Goal: Navigation & Orientation: Find specific page/section

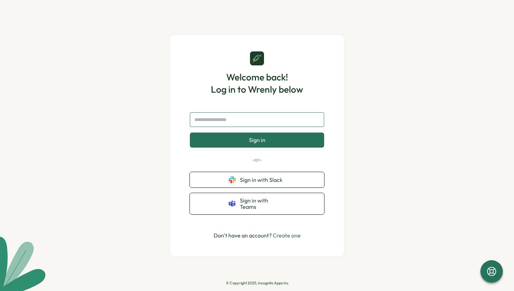
click at [217, 127] on input "text" at bounding box center [257, 119] width 134 height 15
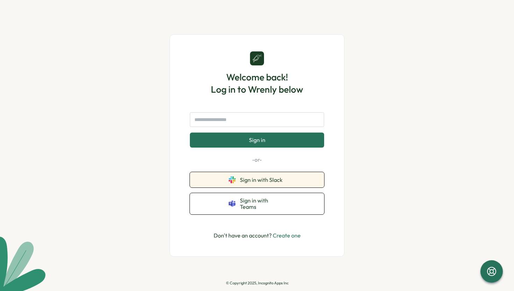
click at [215, 182] on button "Sign in with Slack" at bounding box center [257, 179] width 134 height 15
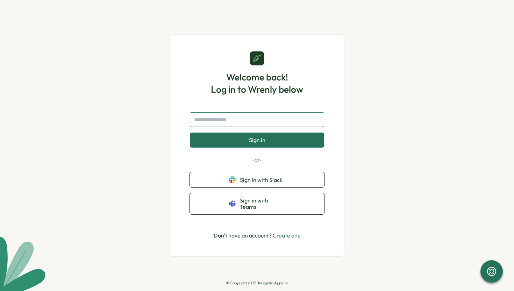
click at [308, 124] on input "text" at bounding box center [257, 119] width 134 height 15
type input "**********"
click at [280, 141] on button "Sign in" at bounding box center [257, 139] width 134 height 15
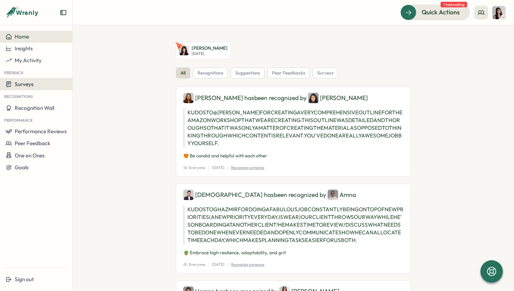
click at [29, 80] on button "Surveys" at bounding box center [36, 84] width 72 height 12
click at [31, 85] on span "Surveys" at bounding box center [24, 84] width 19 height 7
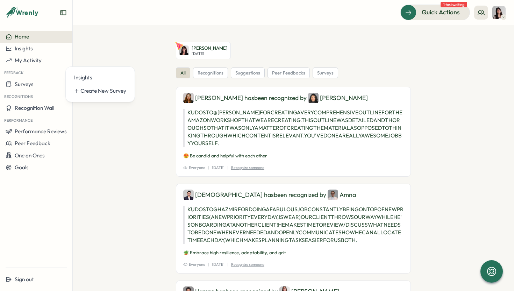
click at [30, 12] on icon at bounding box center [27, 13] width 23 height 6
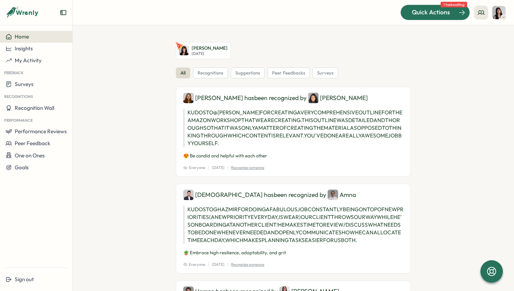
click at [447, 15] on span "Quick Actions" at bounding box center [431, 12] width 38 height 9
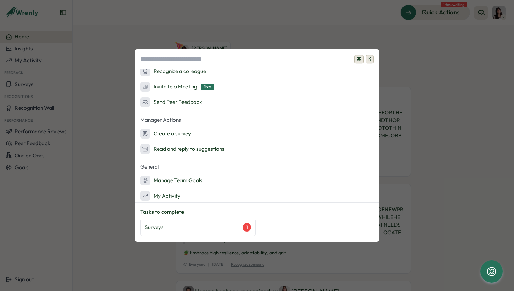
scroll to position [61, 0]
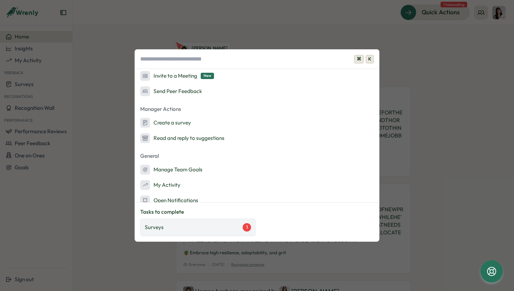
click at [202, 229] on div "Surveys 1" at bounding box center [198, 227] width 106 height 8
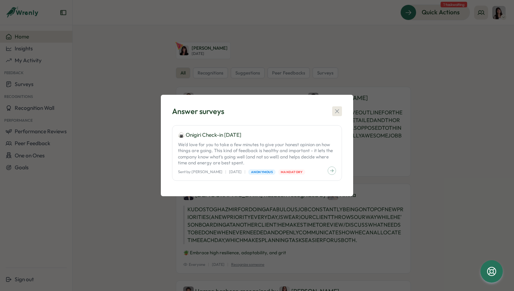
click at [338, 113] on icon "button" at bounding box center [336, 111] width 7 height 7
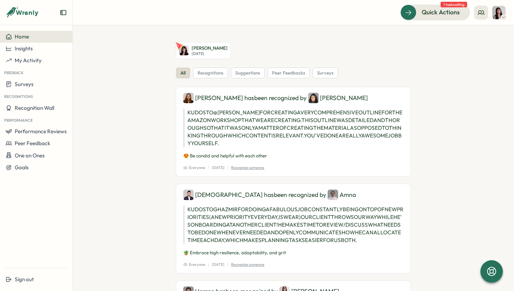
click at [503, 10] on img at bounding box center [498, 12] width 13 height 13
click at [503, 11] on img at bounding box center [498, 12] width 13 height 13
click at [35, 131] on span "Performance Reviews" at bounding box center [41, 131] width 52 height 7
click at [71, 123] on div "Reviews" at bounding box center [83, 124] width 25 height 13
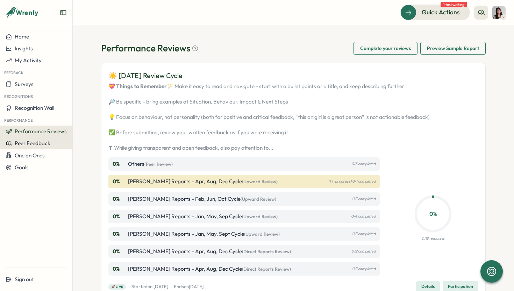
click at [28, 147] on button "Peer Feedback" at bounding box center [36, 143] width 72 height 12
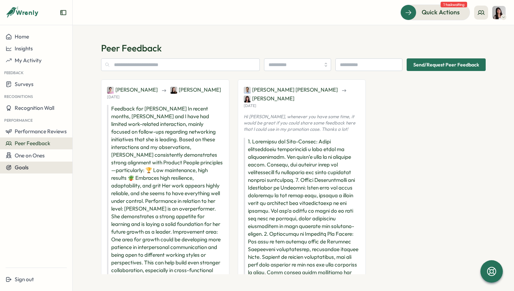
click at [22, 164] on span "Goals" at bounding box center [22, 167] width 14 height 7
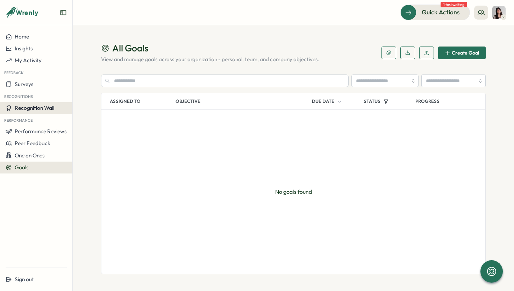
click at [42, 111] on span "Recognition Wall" at bounding box center [34, 107] width 39 height 7
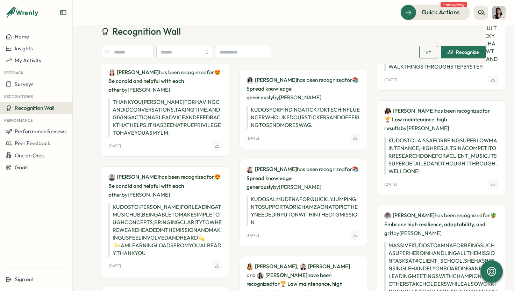
scroll to position [271, 0]
